Goal: Transaction & Acquisition: Obtain resource

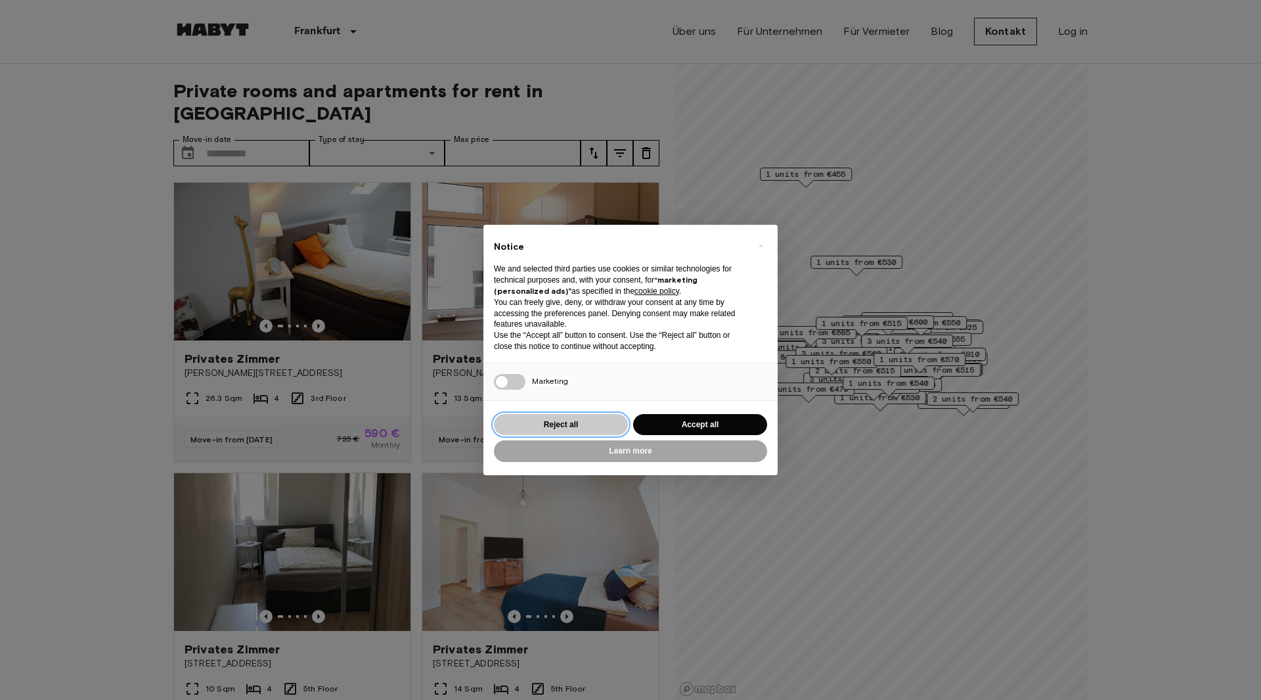
click at [608, 424] on button "Reject all" at bounding box center [561, 425] width 134 height 22
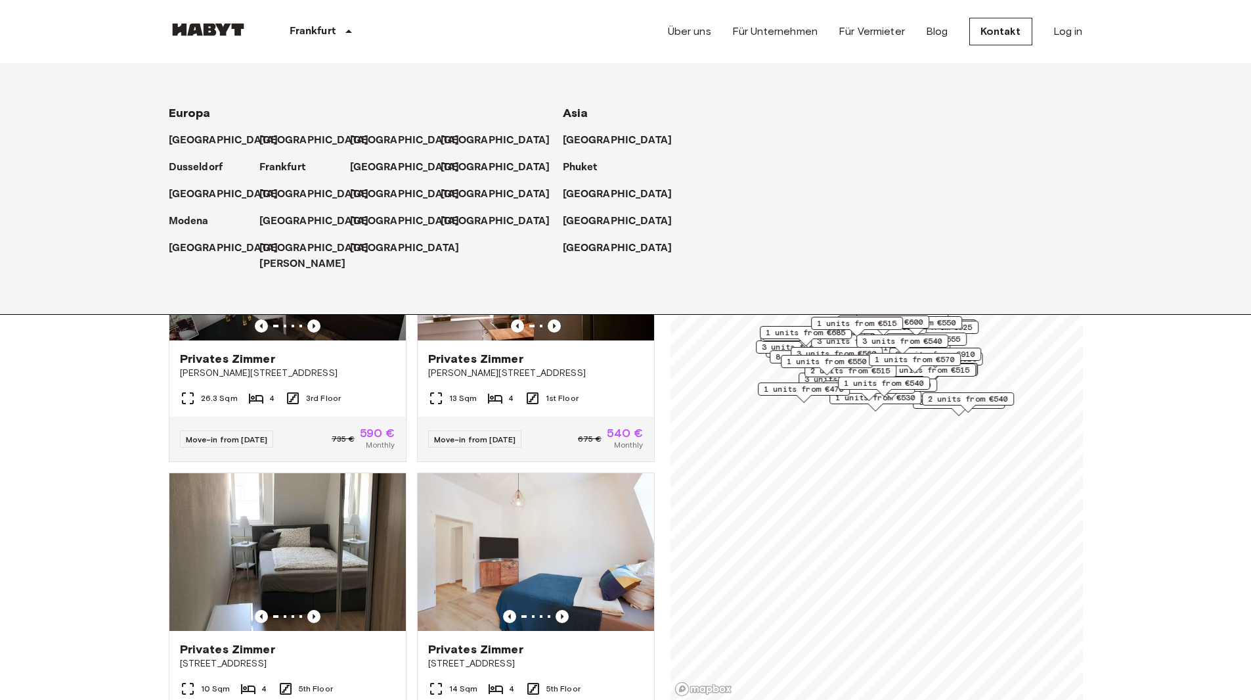
click at [326, 41] on div "Frankfurt" at bounding box center [323, 31] width 151 height 63
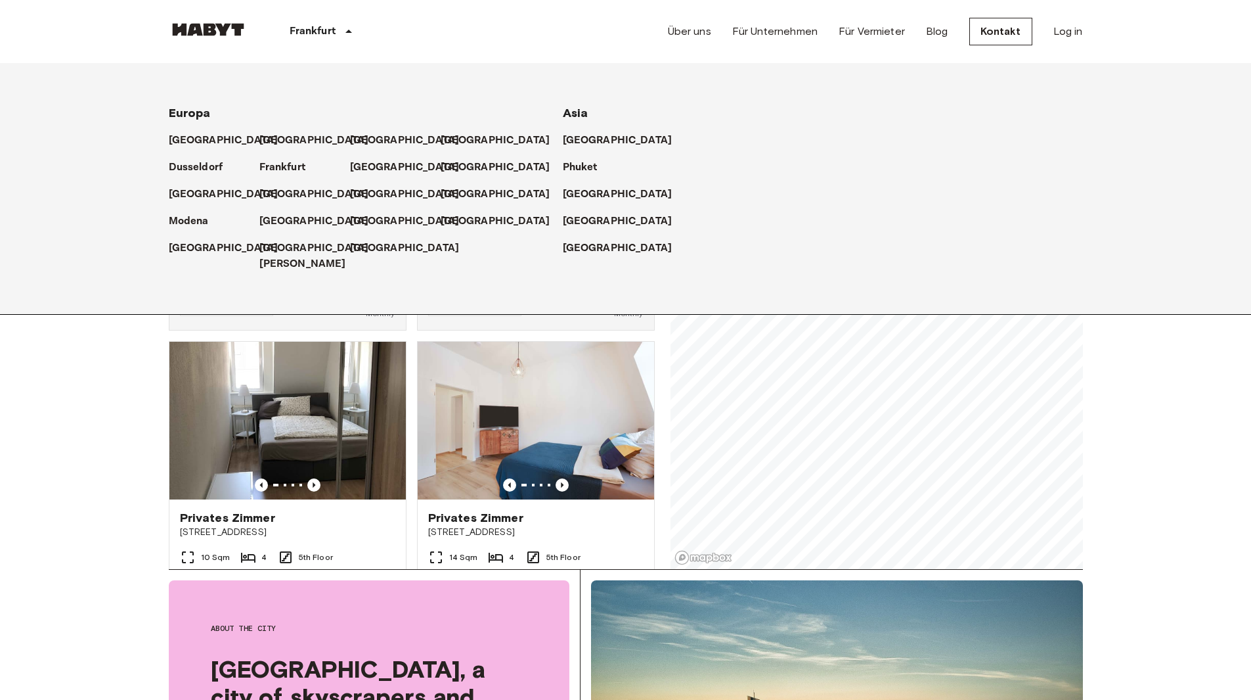
click at [344, 38] on icon at bounding box center [349, 32] width 16 height 16
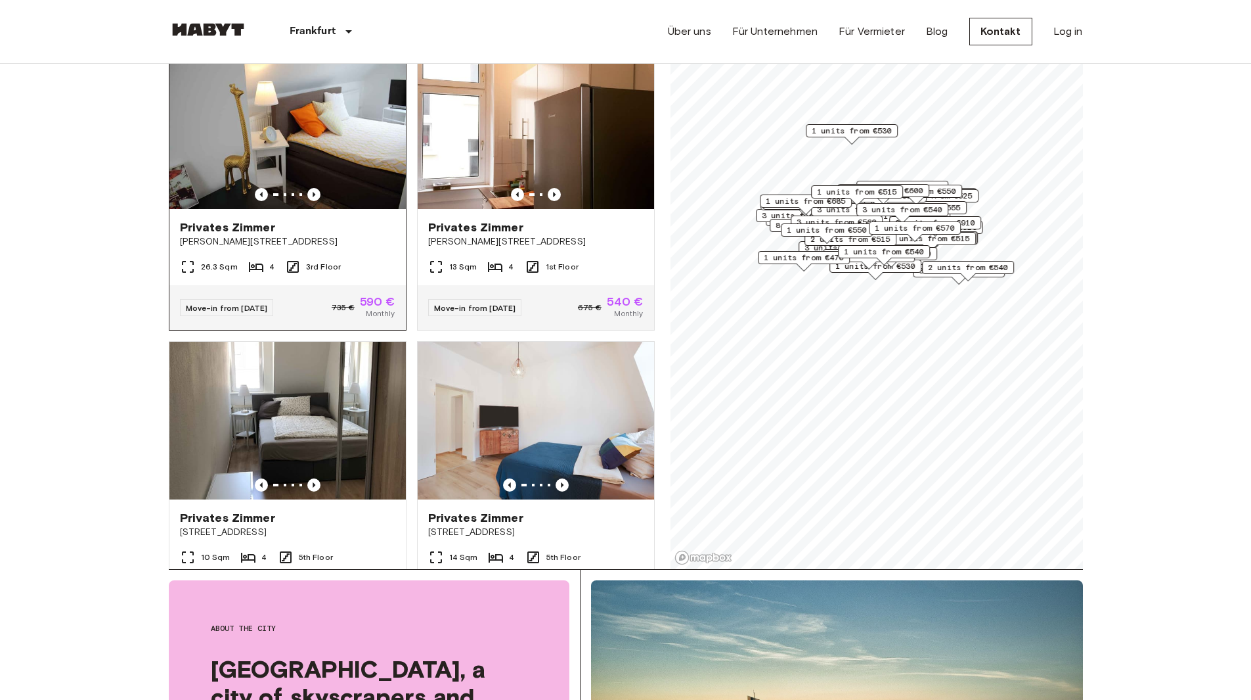
scroll to position [0, 0]
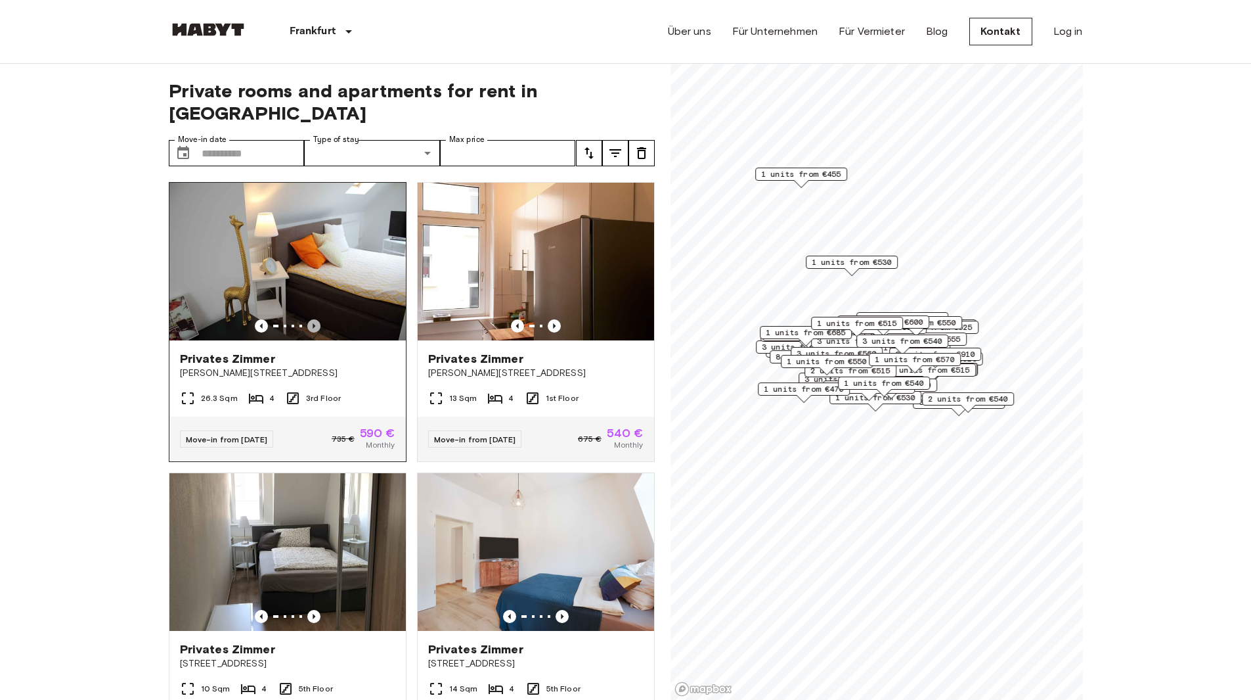
click at [309, 319] on icon "Previous image" at bounding box center [313, 325] width 13 height 13
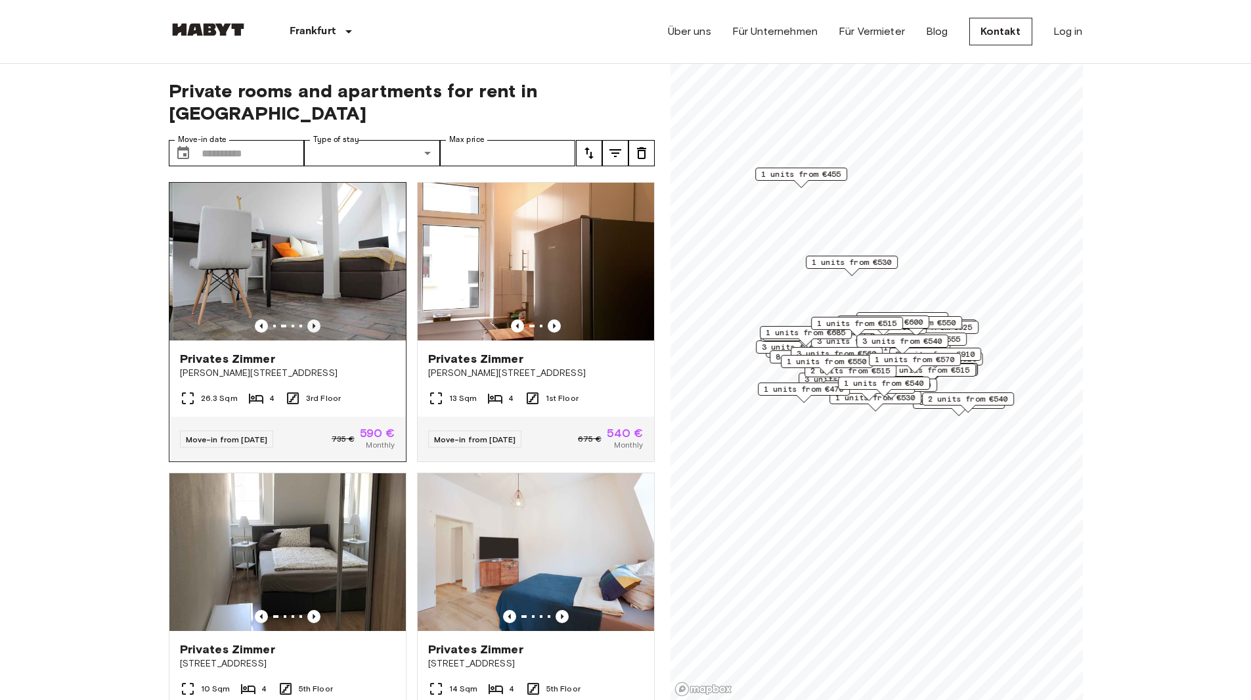
click at [309, 319] on icon "Previous image" at bounding box center [313, 325] width 13 height 13
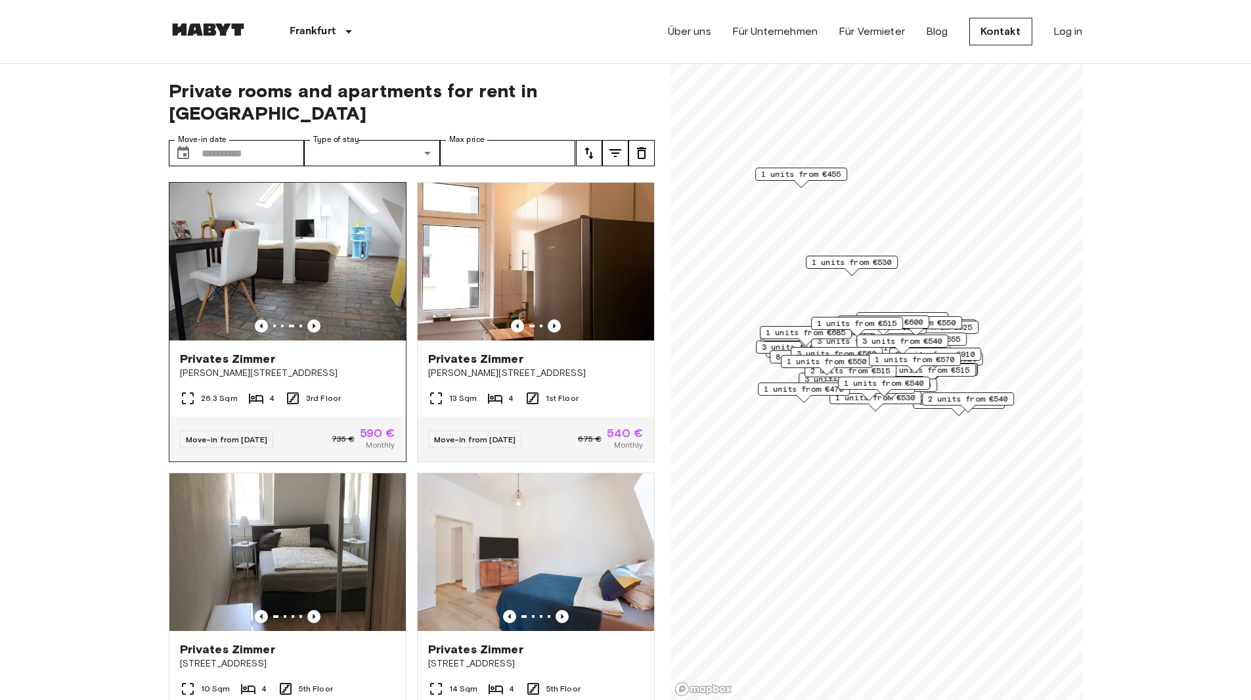
click at [286, 367] on span "[PERSON_NAME][STREET_ADDRESS]" at bounding box center [287, 373] width 215 height 13
